Goal: Information Seeking & Learning: Learn about a topic

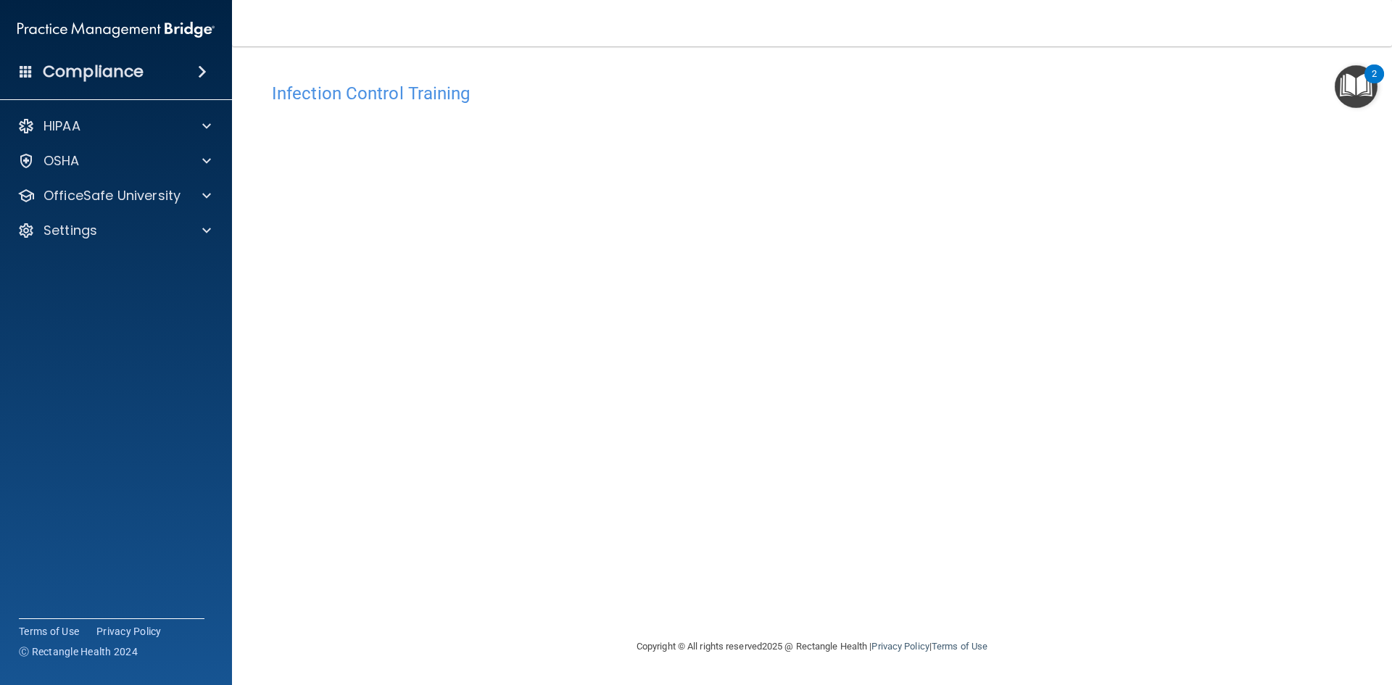
click at [442, 569] on div "Infection Control Training This course doesn’t expire until . Are you sure you …" at bounding box center [812, 356] width 1102 height 562
click at [112, 187] on p "OfficeSafe University" at bounding box center [111, 195] width 137 height 17
click at [124, 271] on p "OSHA Training" at bounding box center [67, 265] width 117 height 14
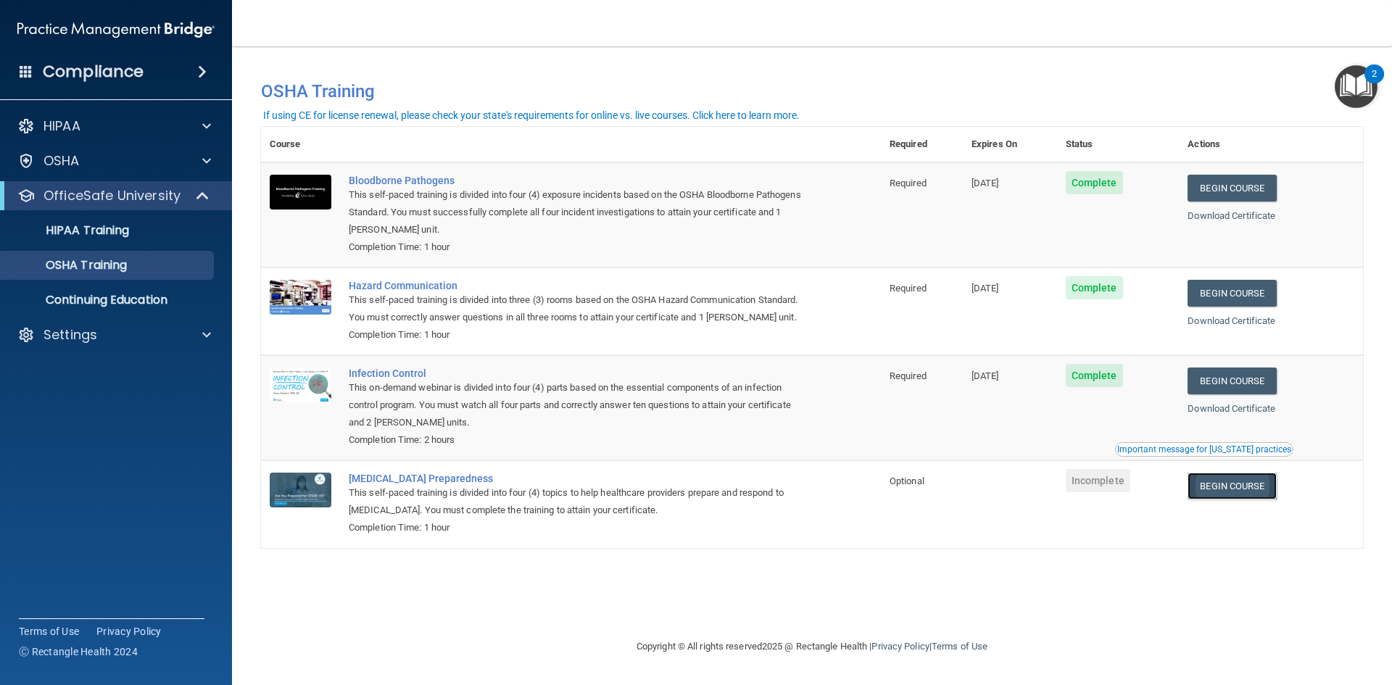
click at [1221, 494] on link "Begin Course" at bounding box center [1231, 486] width 88 height 27
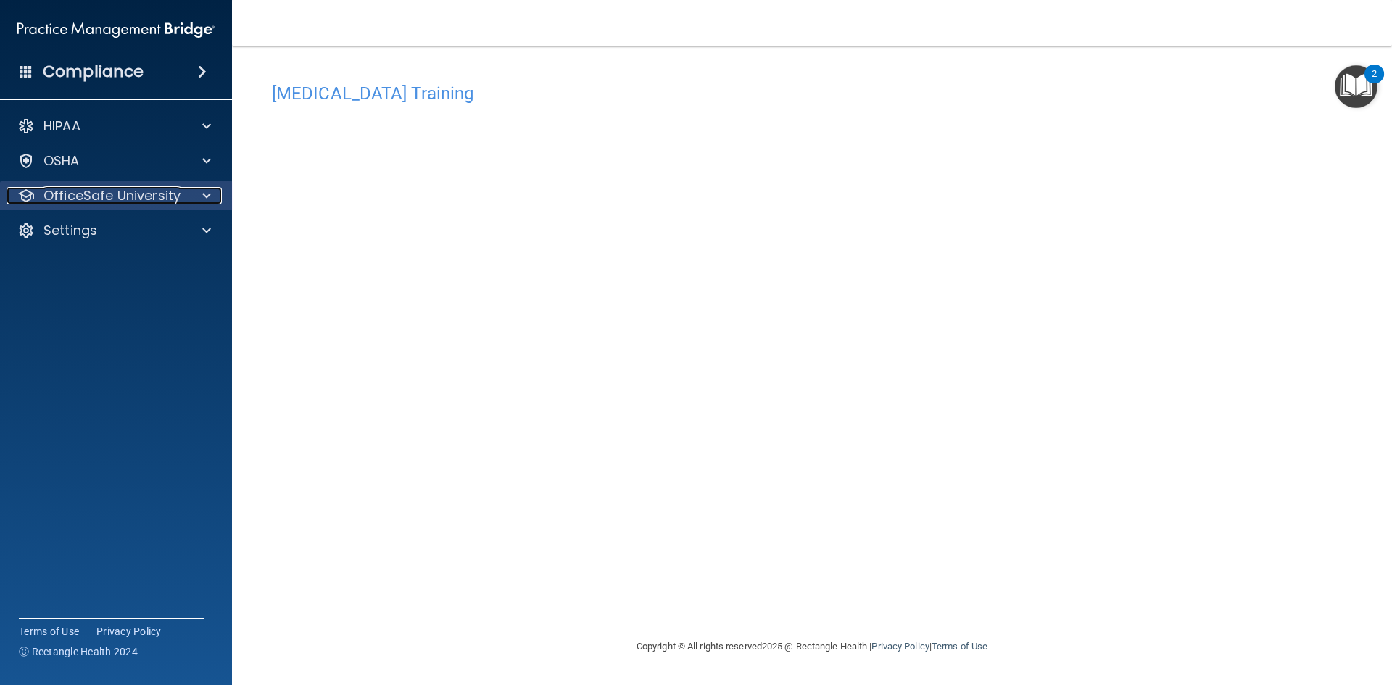
click at [219, 198] on div at bounding box center [204, 195] width 36 height 17
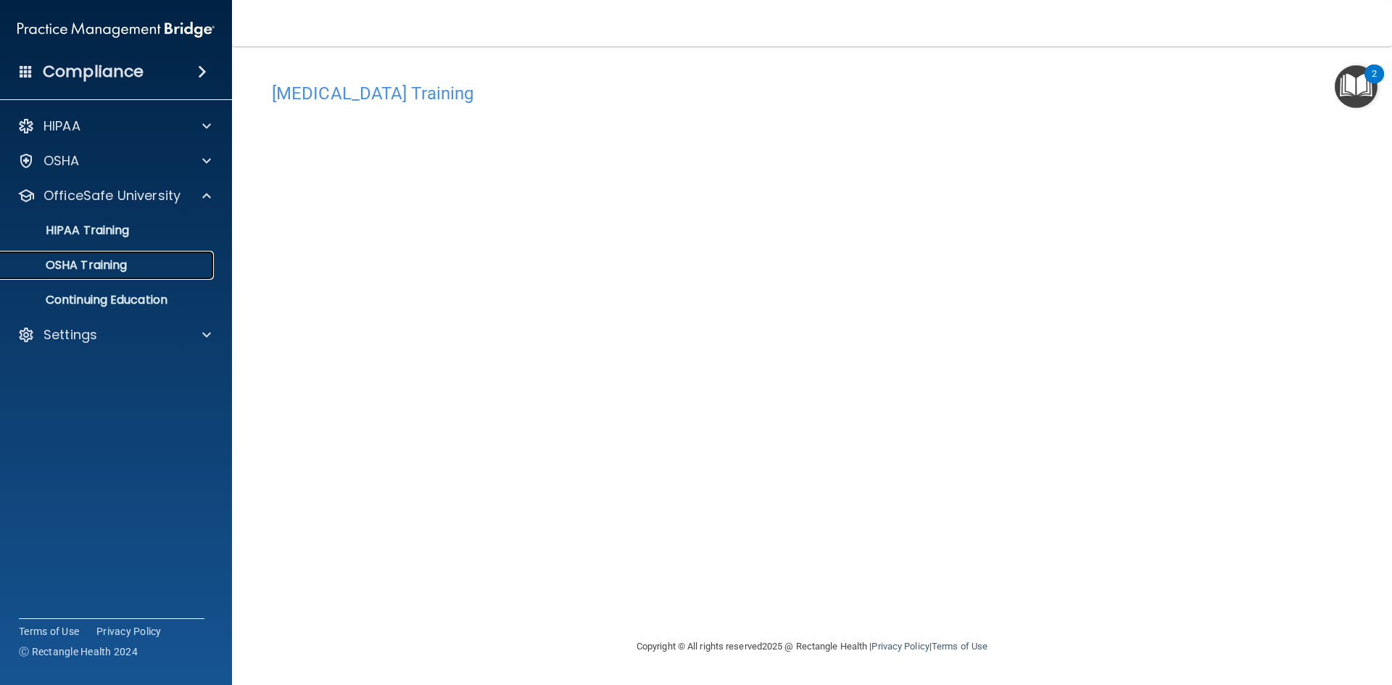
click at [155, 265] on div "OSHA Training" at bounding box center [108, 265] width 198 height 14
